Goal: Task Accomplishment & Management: Use online tool/utility

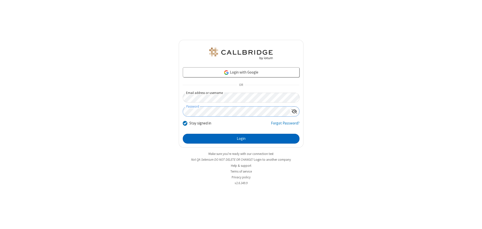
click at [241, 139] on button "Login" at bounding box center [241, 139] width 117 height 10
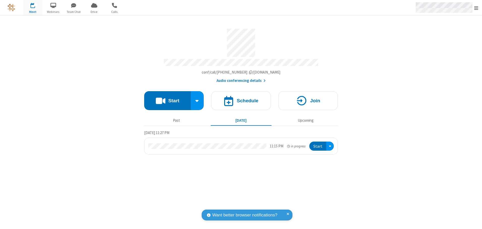
click at [476, 8] on span "Open menu" at bounding box center [476, 8] width 4 height 5
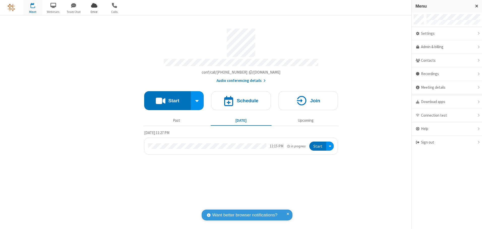
click at [94, 12] on span "Drive" at bounding box center [94, 12] width 19 height 5
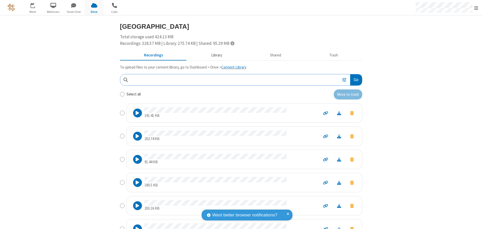
click at [214, 55] on button "Library" at bounding box center [216, 56] width 59 height 10
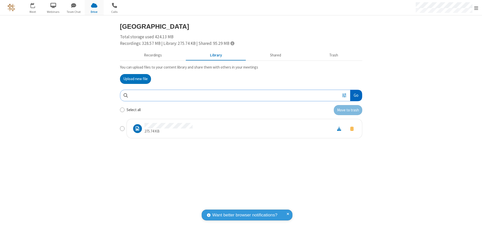
click at [356, 95] on button "Go" at bounding box center [356, 95] width 12 height 11
click at [135, 79] on button "Upload new file" at bounding box center [135, 79] width 31 height 10
